Goal: Task Accomplishment & Management: Manage account settings

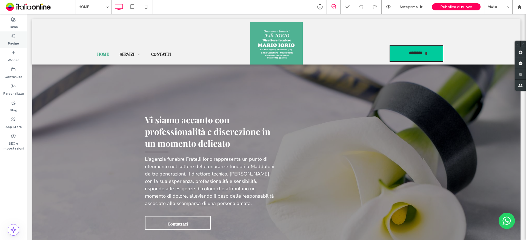
click at [14, 42] on label "Pagine" at bounding box center [13, 42] width 11 height 8
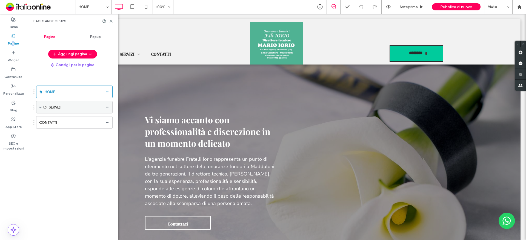
click at [40, 108] on span at bounding box center [40, 107] width 3 height 3
click at [73, 133] on label "Sepolture e esumazioni" at bounding box center [68, 133] width 39 height 10
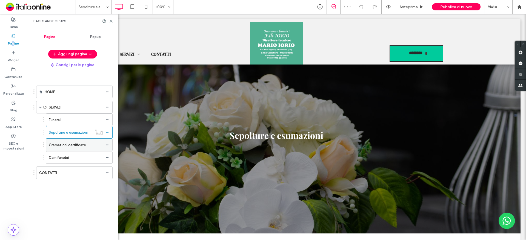
click at [58, 141] on div "Cremazioni certificate" at bounding box center [76, 145] width 54 height 12
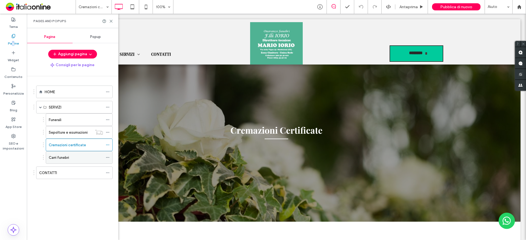
click at [80, 155] on div "Carri funebri" at bounding box center [76, 158] width 54 height 6
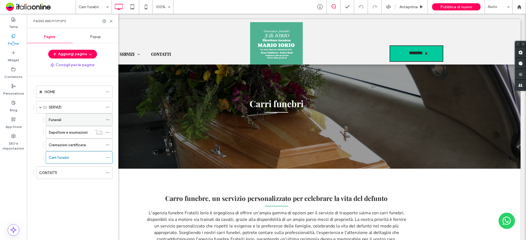
click at [63, 120] on div "Funerali" at bounding box center [76, 120] width 54 height 6
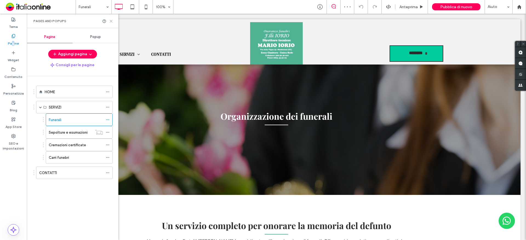
click at [112, 21] on icon at bounding box center [111, 21] width 4 height 4
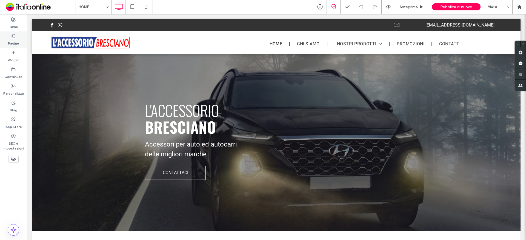
click at [12, 43] on label "Pagine" at bounding box center [13, 42] width 11 height 8
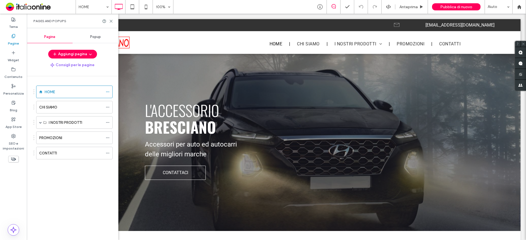
click at [66, 156] on div "CONTATTI" at bounding box center [71, 154] width 64 height 6
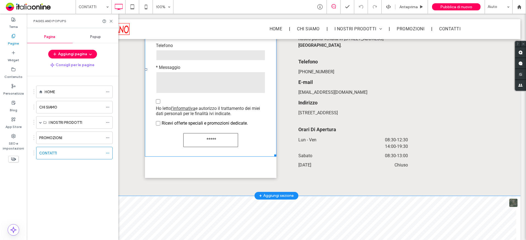
scroll to position [411, 0]
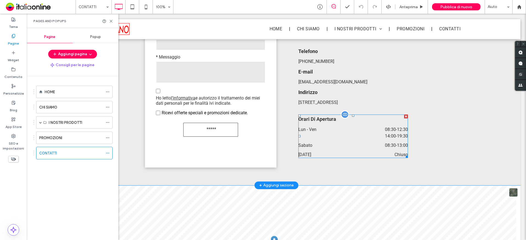
click at [370, 133] on span "14:00 - 19:30" at bounding box center [375, 136] width 65 height 7
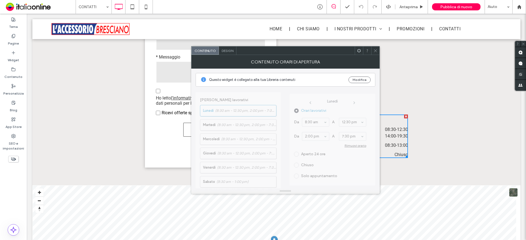
scroll to position [142, 0]
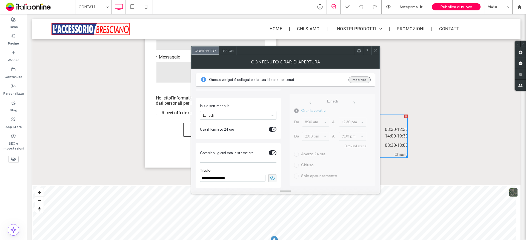
click at [363, 82] on button "Modifica" at bounding box center [359, 80] width 22 height 7
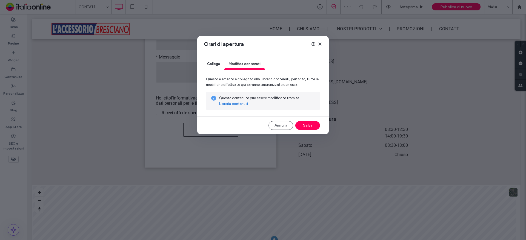
click at [228, 103] on link "Libreria contenuti" at bounding box center [233, 103] width 29 height 5
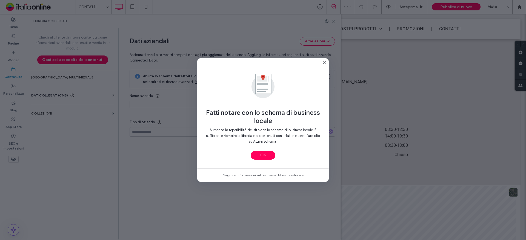
type input "**********"
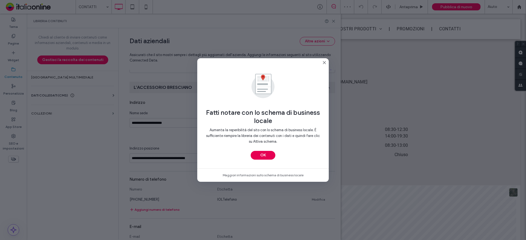
scroll to position [68, 0]
click at [255, 154] on button "OK" at bounding box center [262, 155] width 25 height 9
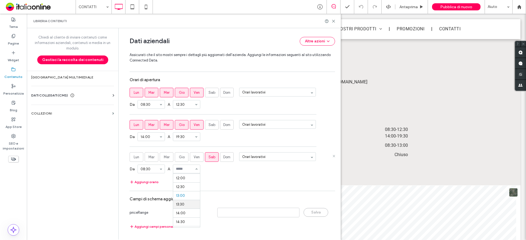
scroll to position [200, 0]
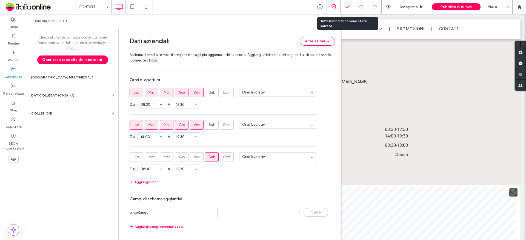
click at [349, 5] on icon at bounding box center [346, 6] width 5 height 5
click at [333, 22] on icon at bounding box center [333, 21] width 4 height 4
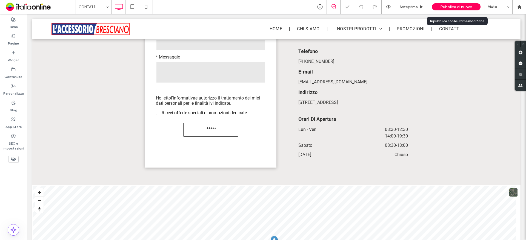
click at [442, 8] on span "Pubblica di nuovo" at bounding box center [456, 7] width 32 height 5
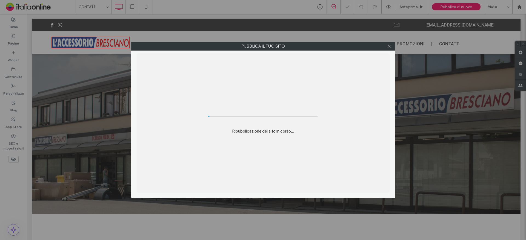
scroll to position [0, 0]
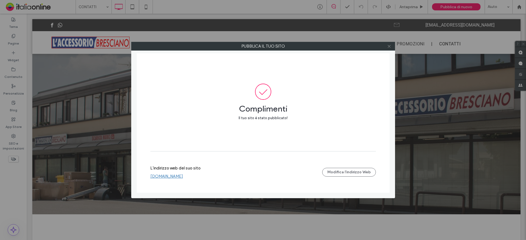
click at [389, 45] on icon at bounding box center [389, 46] width 4 height 4
